Goal: Task Accomplishment & Management: Manage account settings

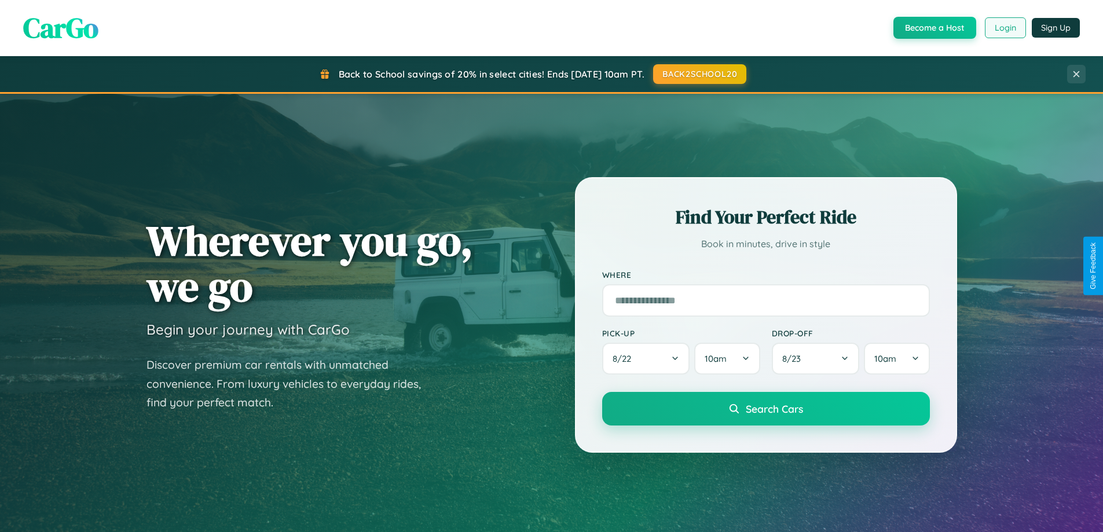
click at [1005, 28] on button "Login" at bounding box center [1005, 27] width 41 height 21
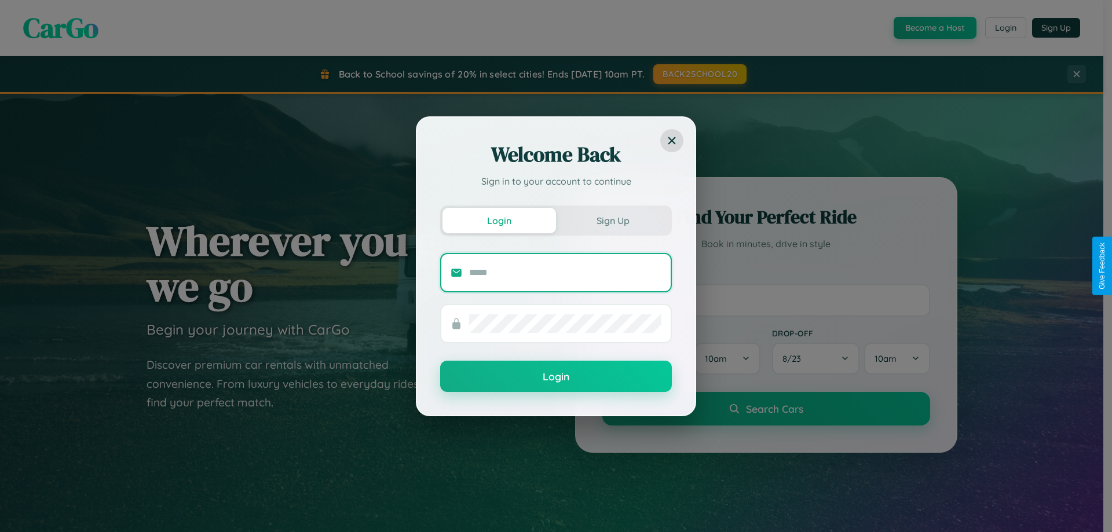
click at [565, 272] on input "text" at bounding box center [565, 273] width 192 height 19
type input "**********"
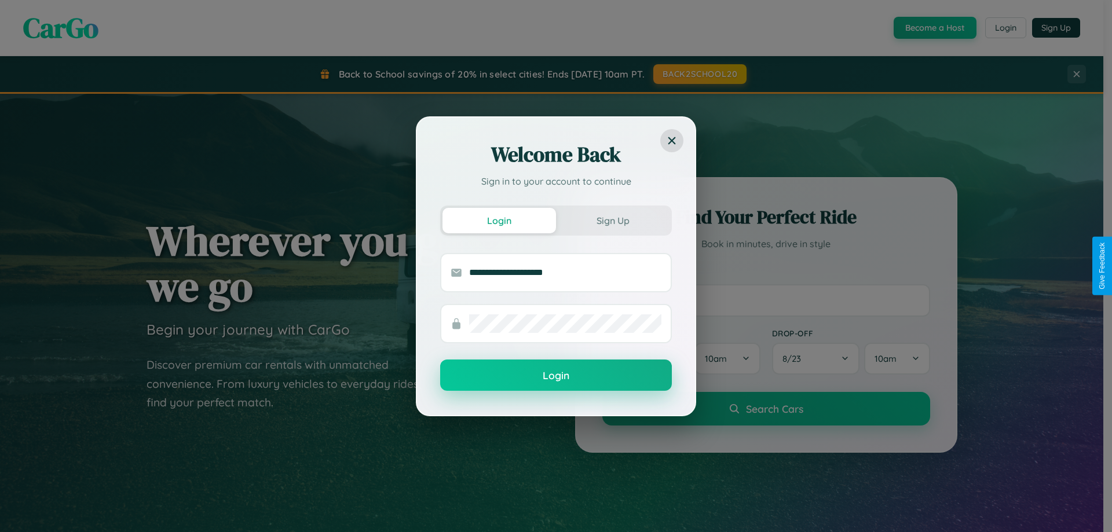
click at [556, 376] on button "Login" at bounding box center [556, 375] width 232 height 31
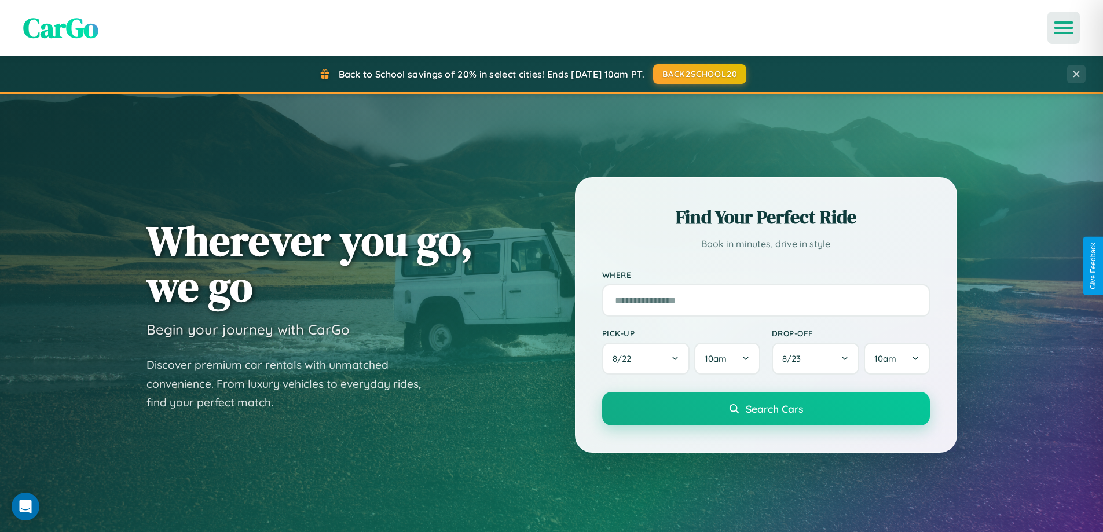
click at [1064, 28] on icon "Open menu" at bounding box center [1064, 28] width 17 height 10
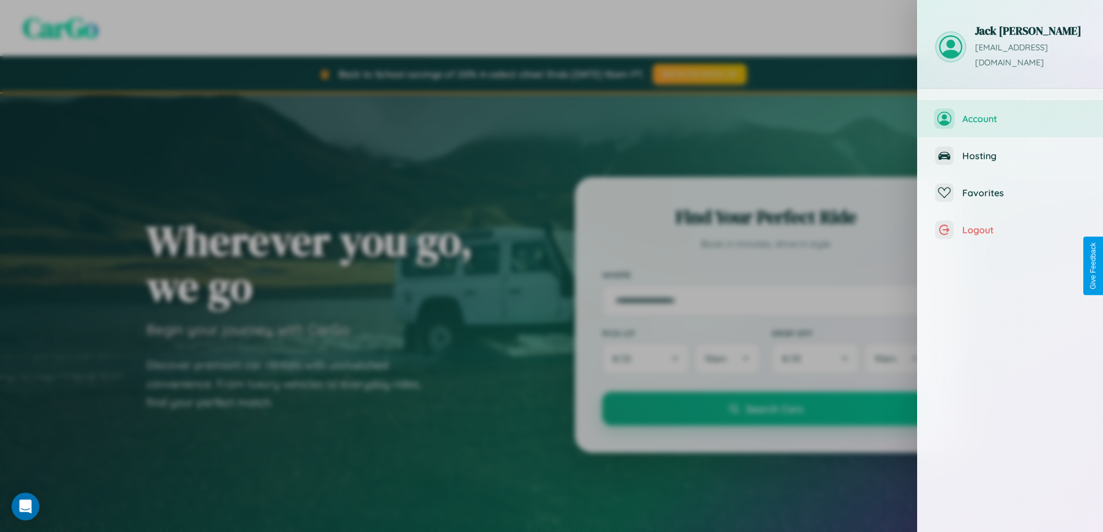
click at [1011, 113] on span "Account" at bounding box center [1024, 119] width 123 height 12
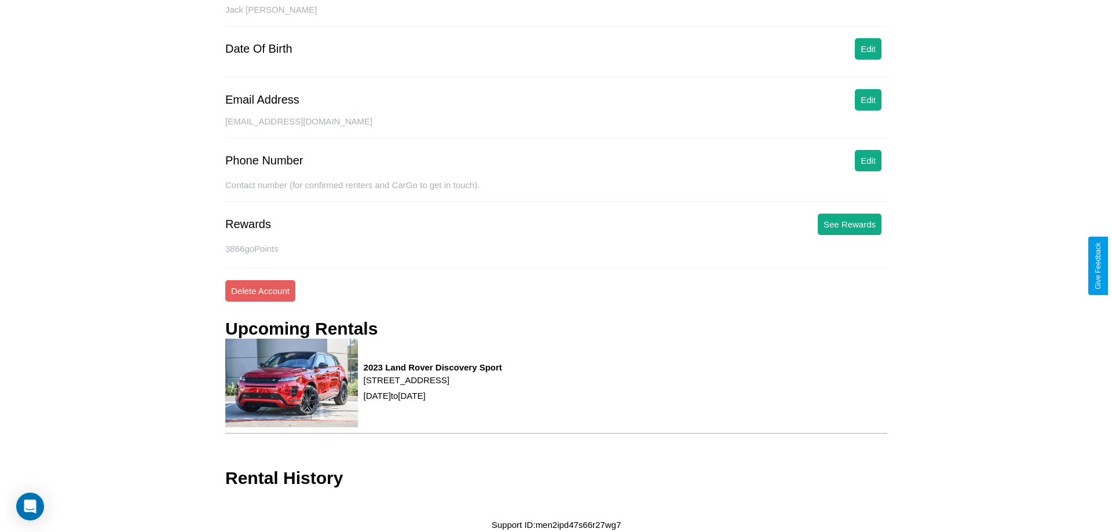
scroll to position [123, 0]
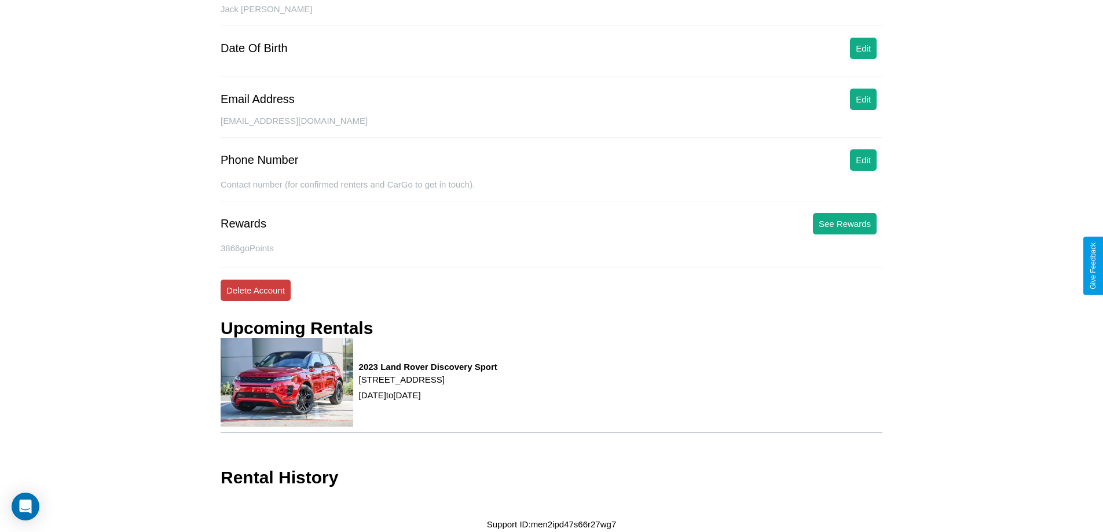
click at [255, 290] on button "Delete Account" at bounding box center [256, 290] width 70 height 21
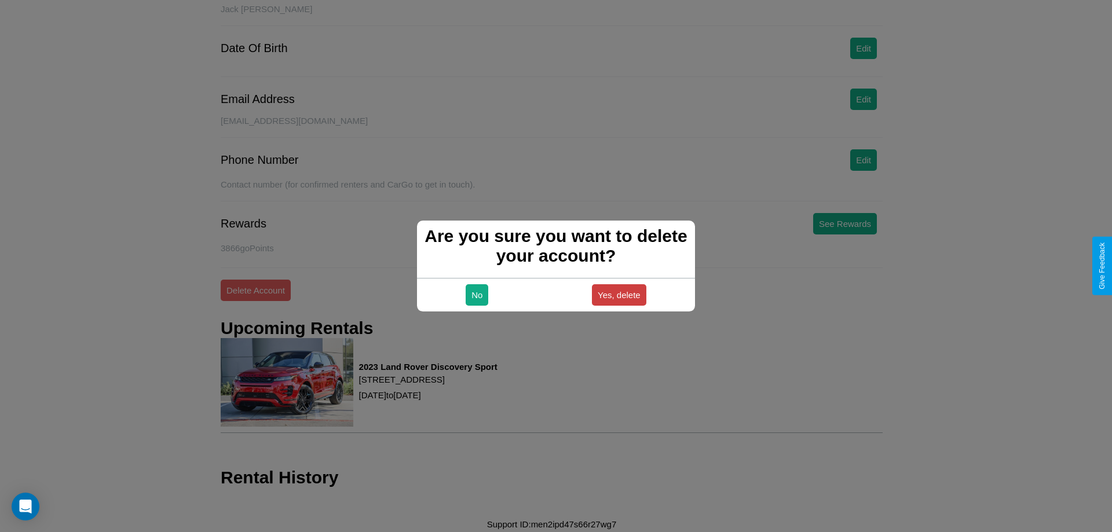
click at [619, 295] on button "Yes, delete" at bounding box center [619, 294] width 54 height 21
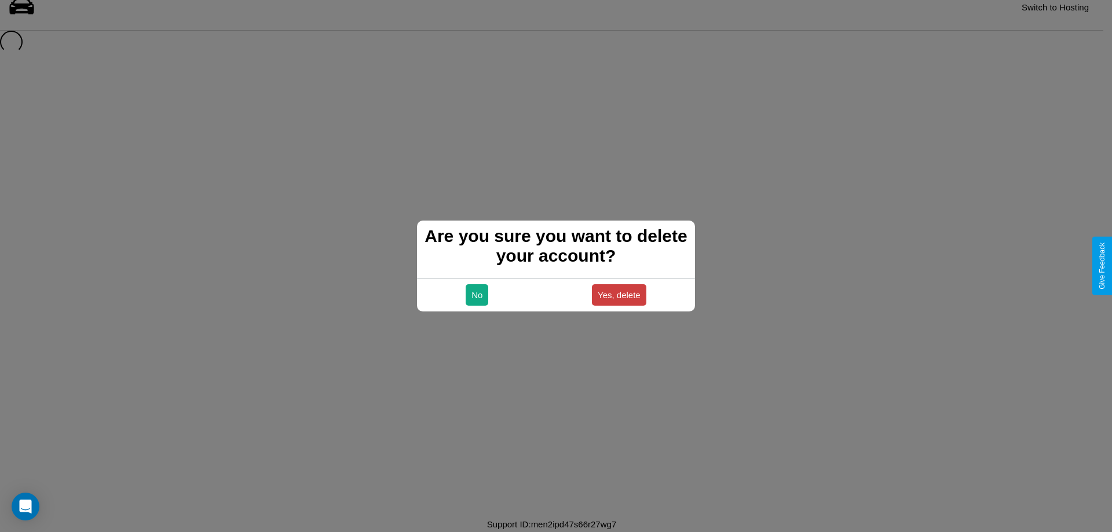
scroll to position [16, 0]
